Goal: Transaction & Acquisition: Purchase product/service

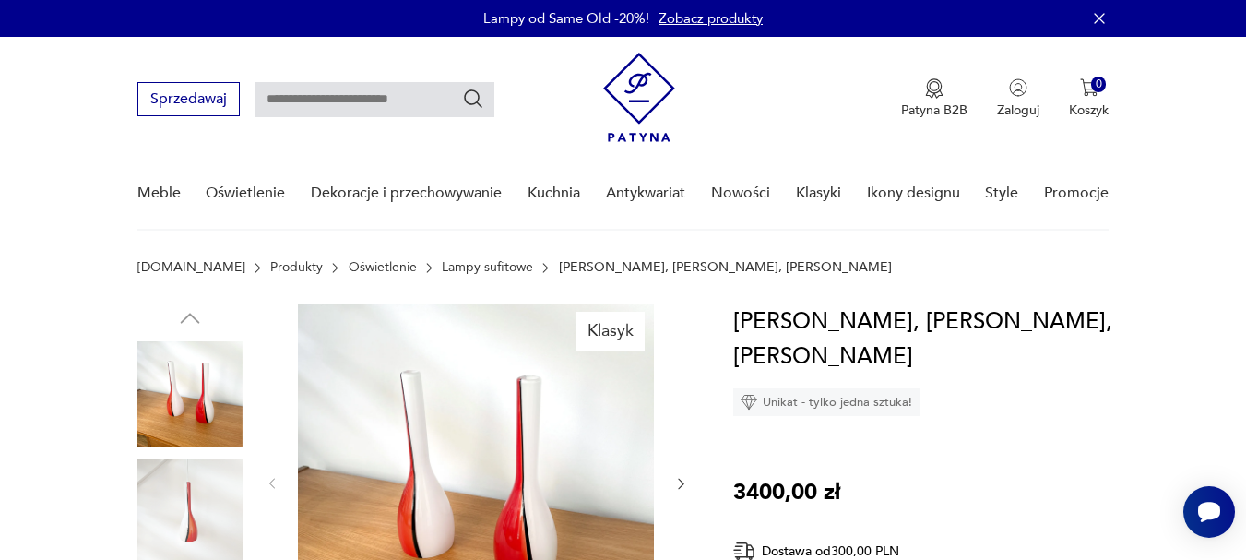
scroll to position [184, 0]
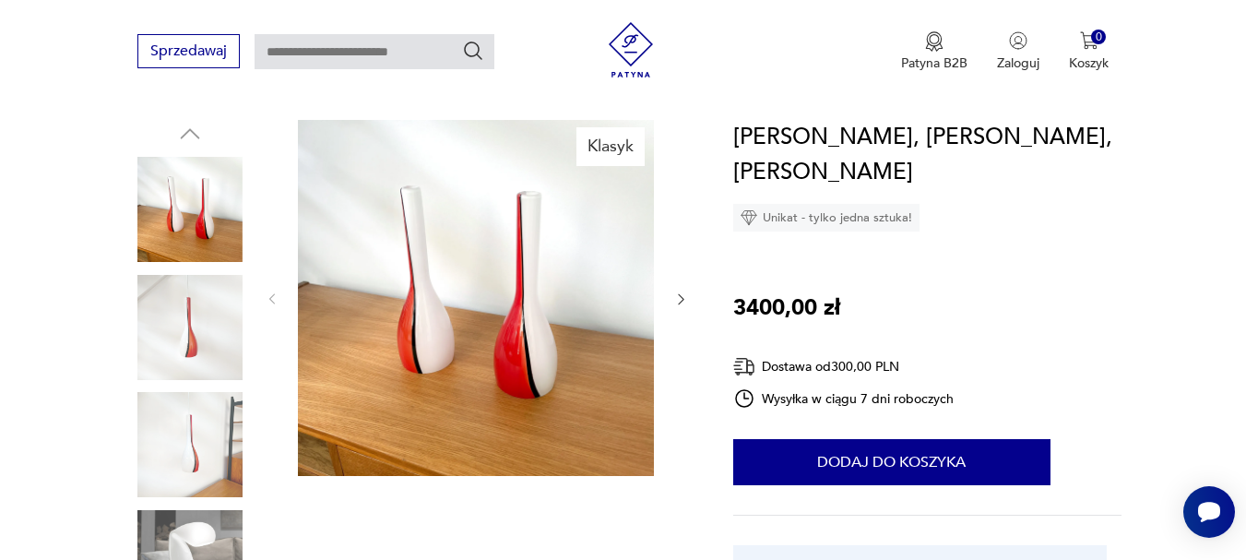
click at [680, 296] on icon "button" at bounding box center [681, 299] width 16 height 16
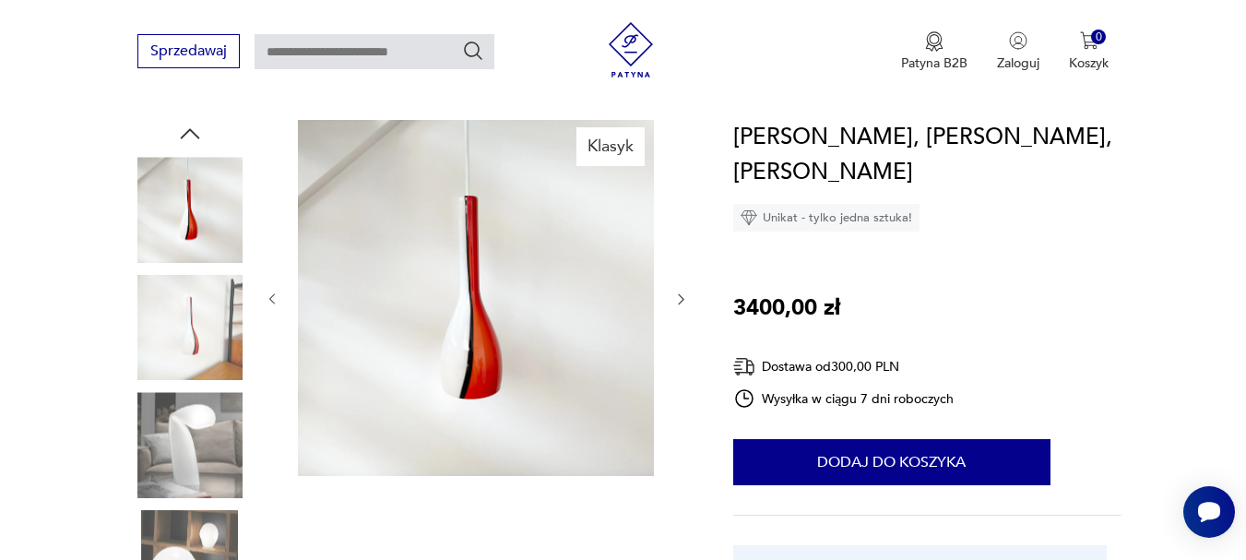
click at [680, 296] on icon "button" at bounding box center [681, 299] width 16 height 16
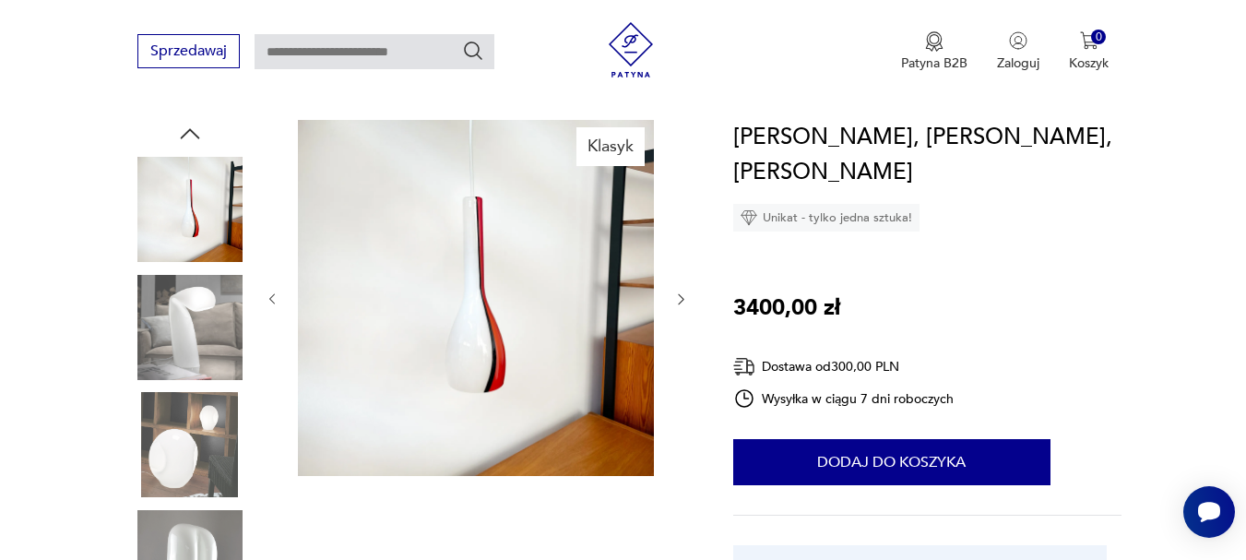
click at [680, 296] on icon "button" at bounding box center [681, 299] width 16 height 16
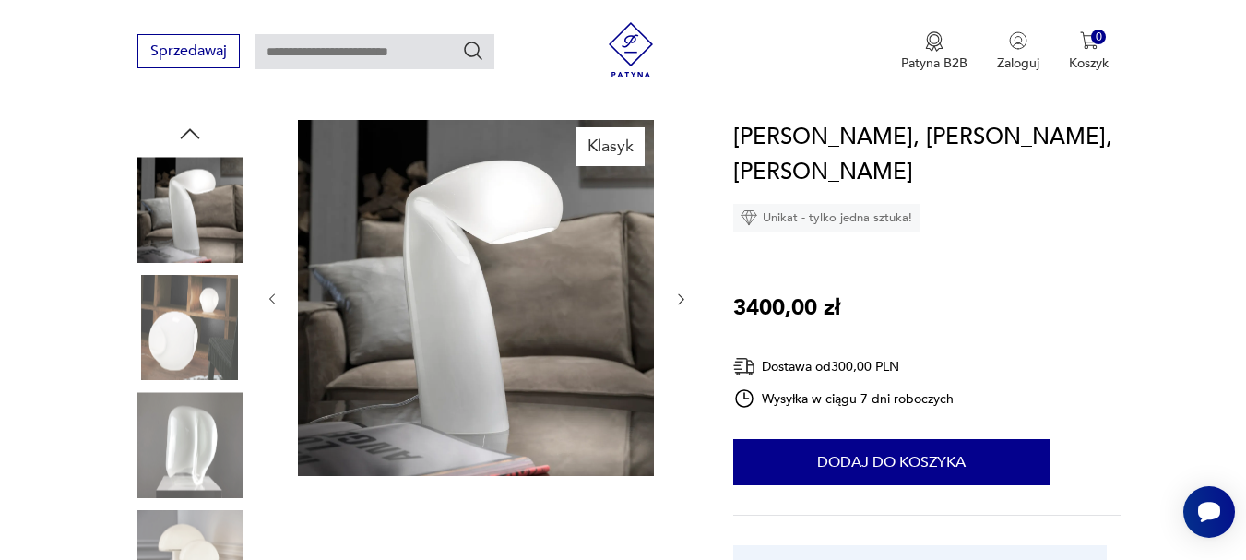
click at [680, 296] on icon "button" at bounding box center [681, 299] width 16 height 16
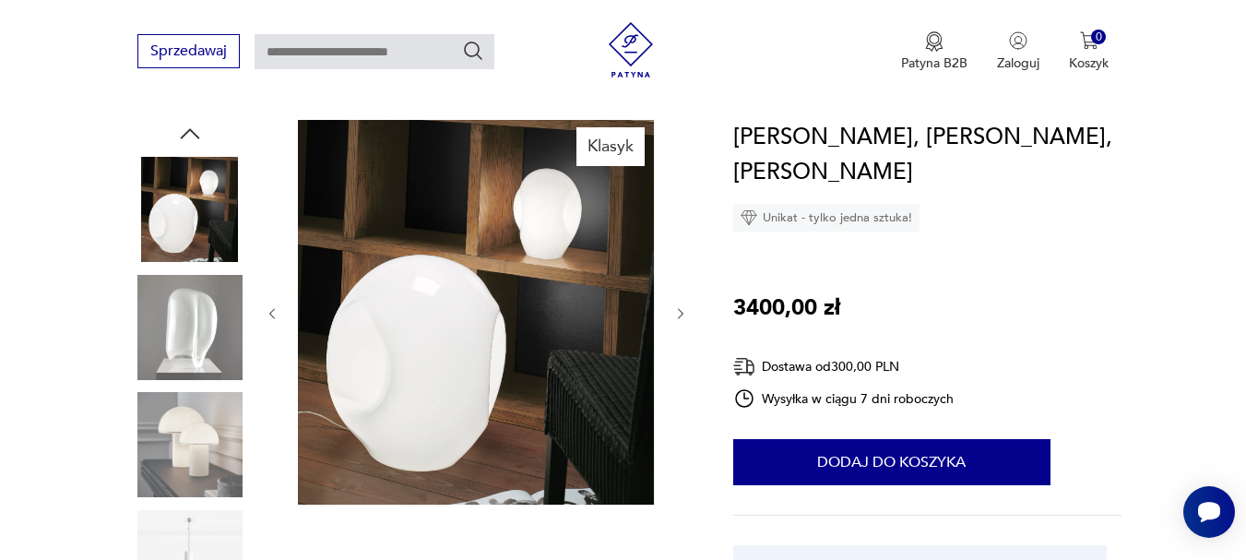
click at [680, 296] on div at bounding box center [477, 313] width 424 height 387
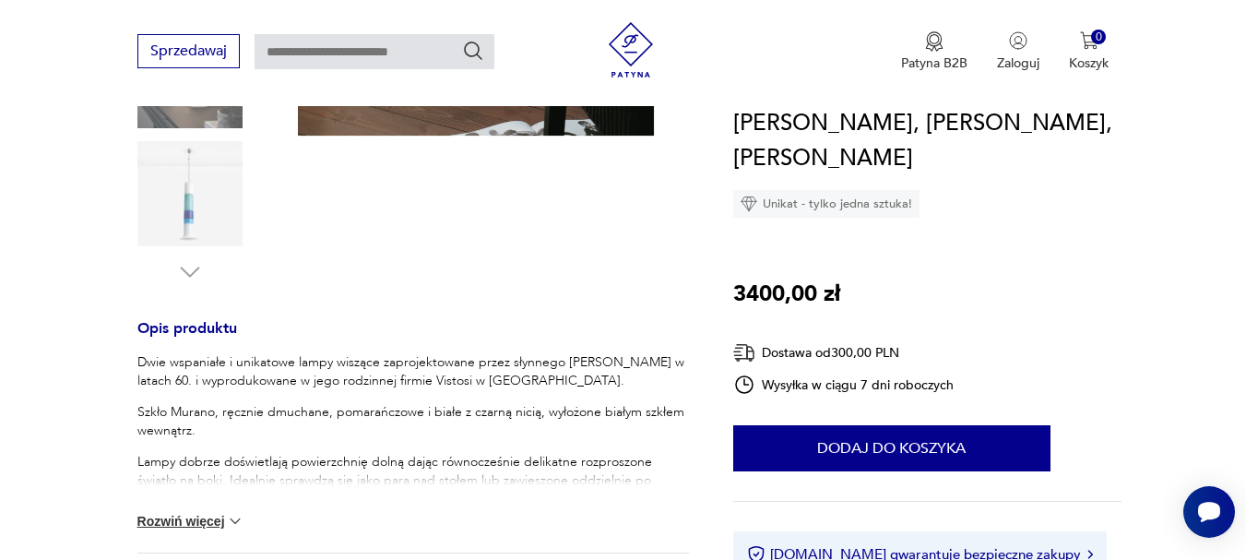
scroll to position [0, 0]
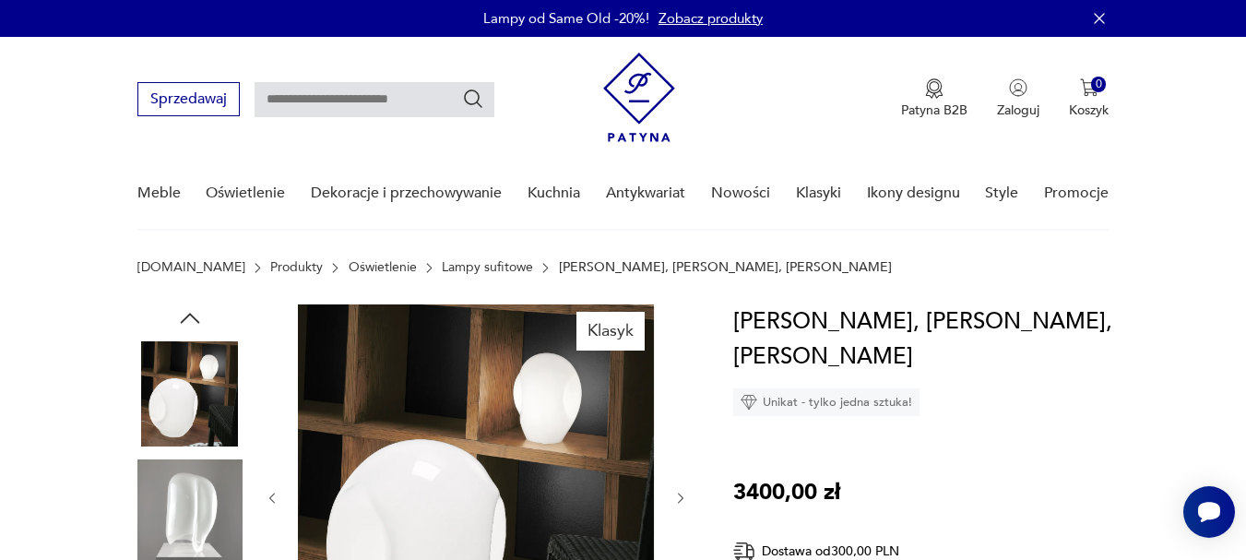
click at [185, 318] on icon "button" at bounding box center [190, 318] width 28 height 28
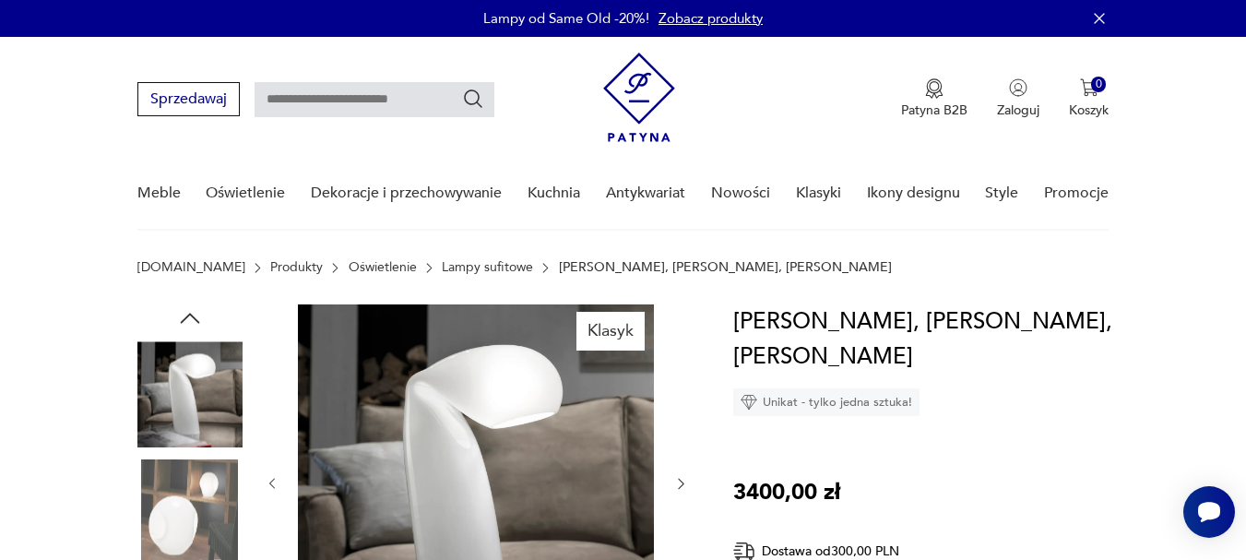
click at [185, 319] on icon "button" at bounding box center [190, 318] width 28 height 28
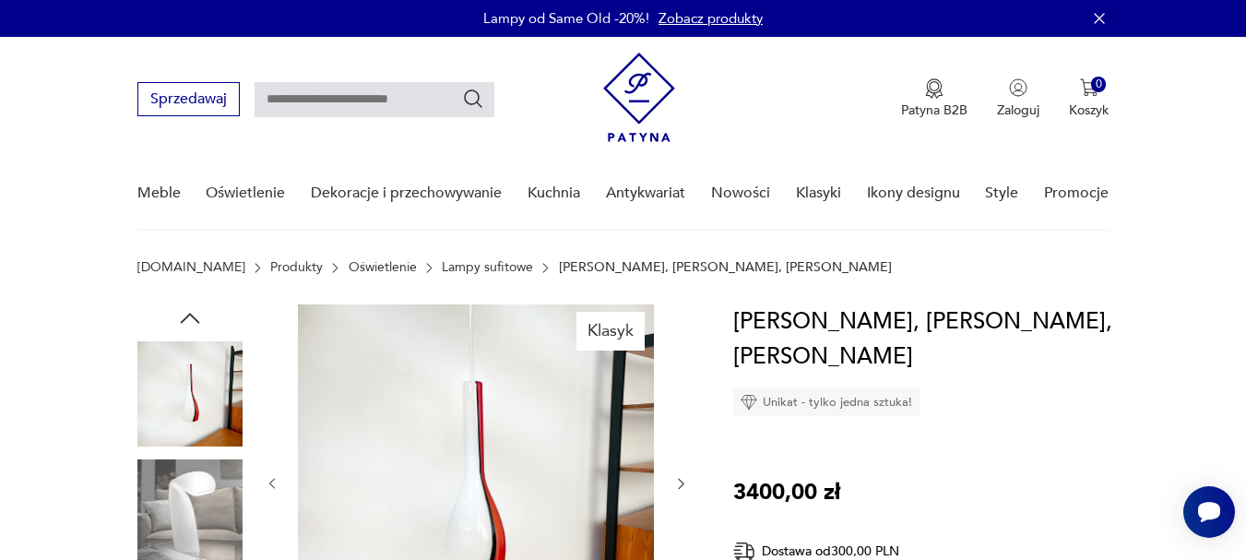
click at [185, 318] on icon "button" at bounding box center [190, 318] width 28 height 28
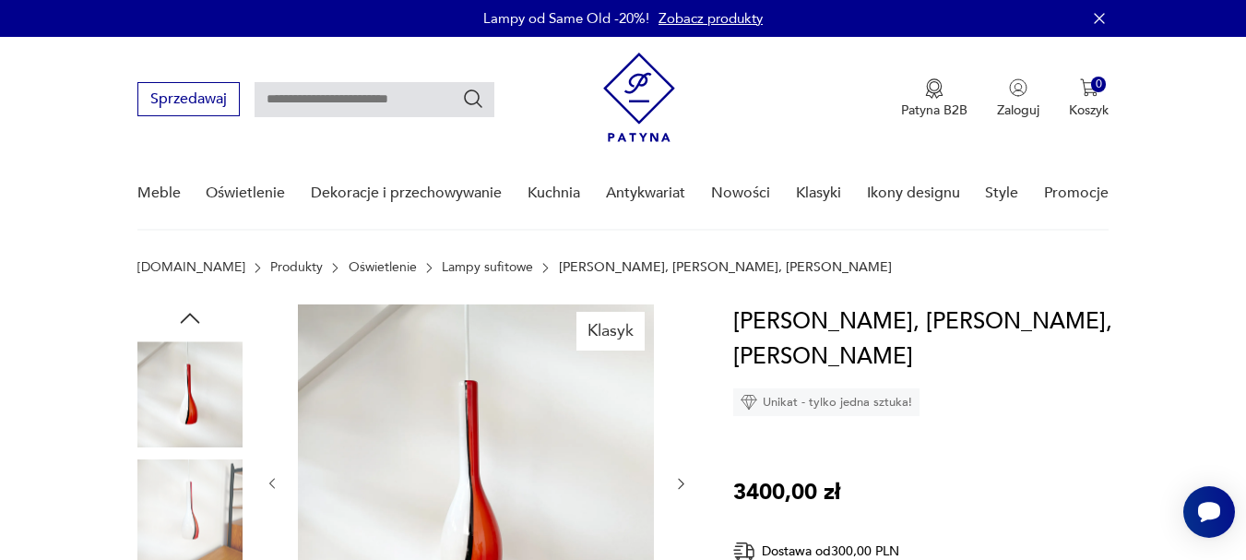
click at [185, 318] on icon "button" at bounding box center [189, 318] width 19 height 10
